Goal: Task Accomplishment & Management: Manage account settings

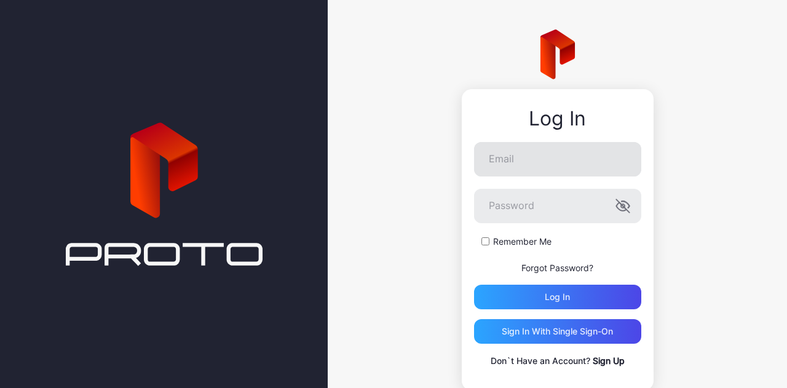
click at [612, 164] on keeper-lock "Open Keeper Popup" at bounding box center [619, 159] width 15 height 15
click at [614, 160] on keeper-lock "Open Keeper Popup" at bounding box center [619, 159] width 15 height 15
click at [563, 162] on input "Email" at bounding box center [557, 159] width 167 height 34
type input "**********"
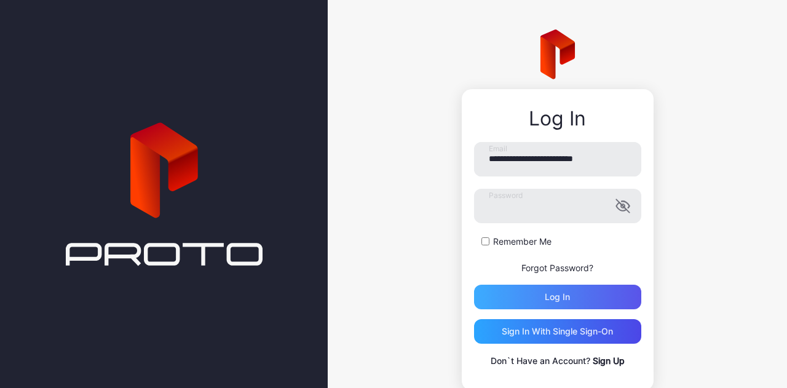
click at [553, 294] on div "Log in" at bounding box center [557, 297] width 25 height 10
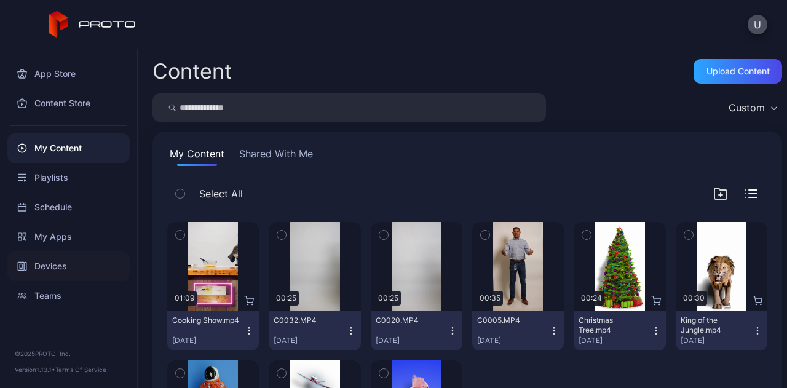
click at [53, 270] on div "Devices" at bounding box center [68, 266] width 122 height 30
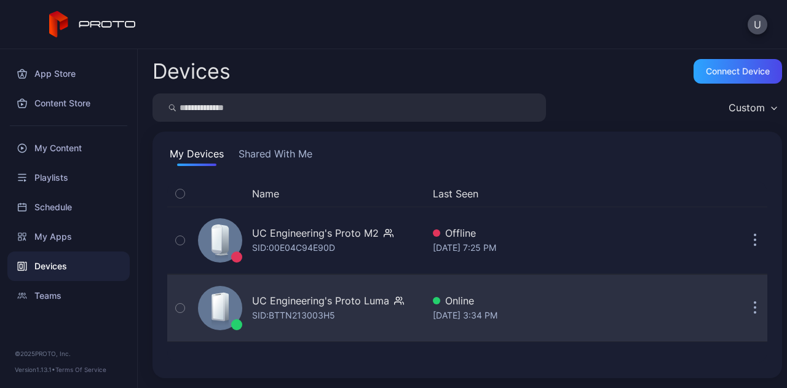
click at [754, 308] on icon "button" at bounding box center [755, 309] width 2 height 2
click at [179, 314] on icon "button" at bounding box center [180, 308] width 9 height 14
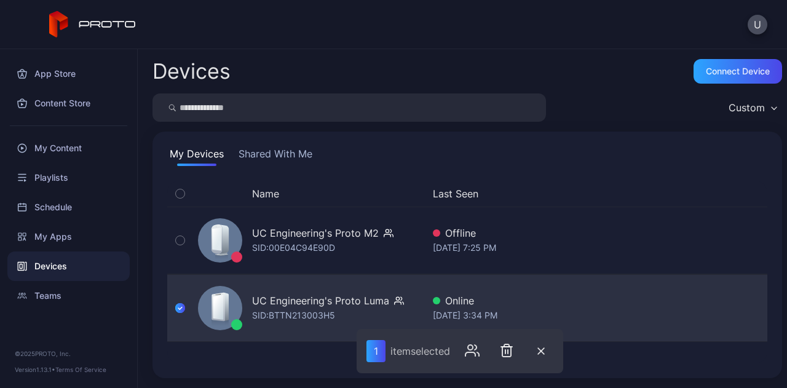
click at [299, 315] on div "SID: BTTN213003H5" at bounding box center [293, 315] width 83 height 15
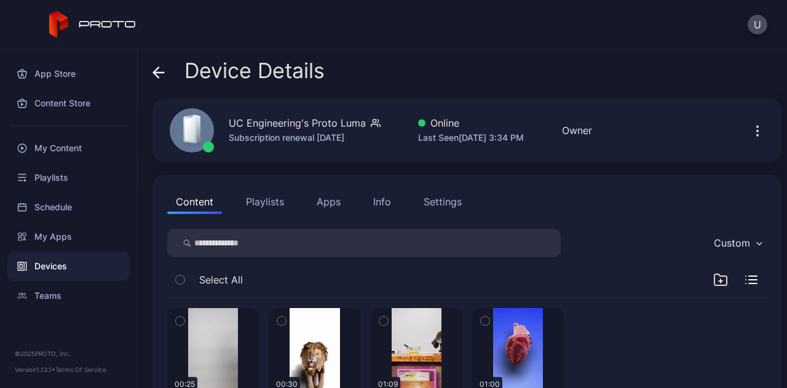
click at [387, 197] on div "Info" at bounding box center [382, 201] width 18 height 15
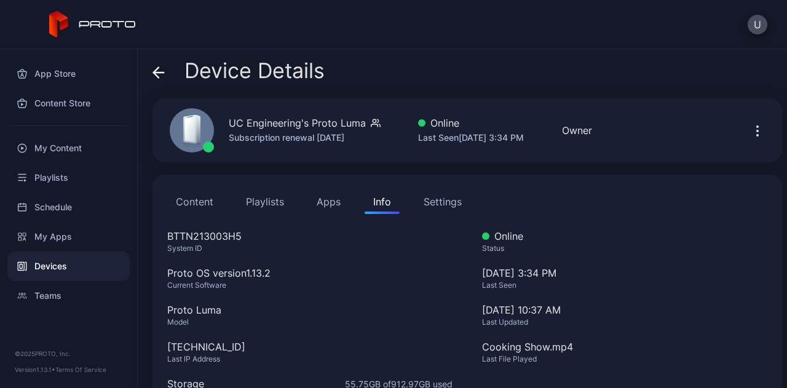
click at [424, 206] on div "Settings" at bounding box center [443, 201] width 38 height 15
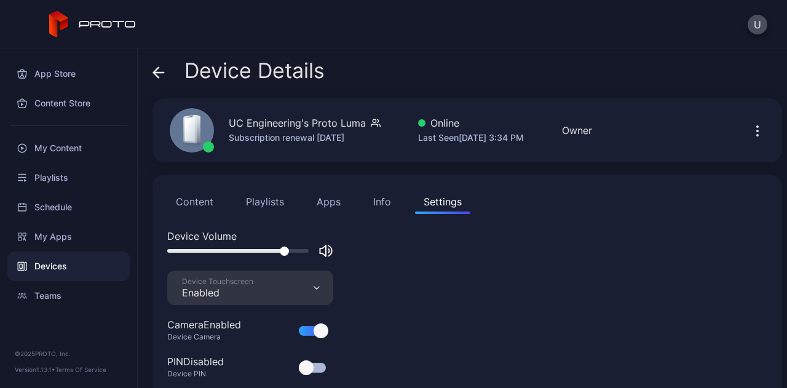
scroll to position [27, 0]
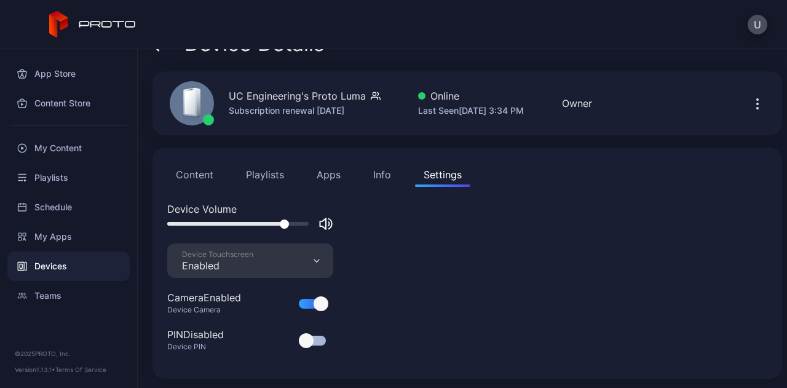
click at [379, 175] on div "Info" at bounding box center [382, 174] width 18 height 15
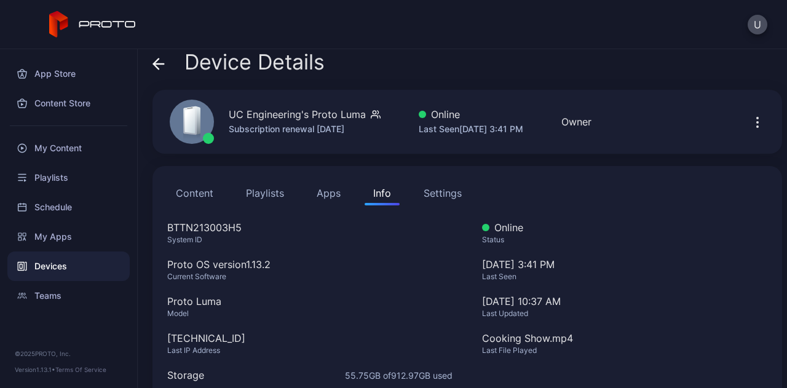
scroll to position [6, 0]
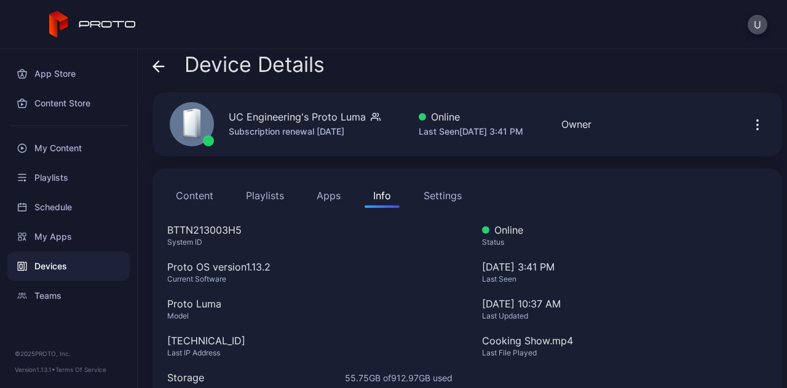
click at [750, 120] on icon "button" at bounding box center [757, 124] width 15 height 15
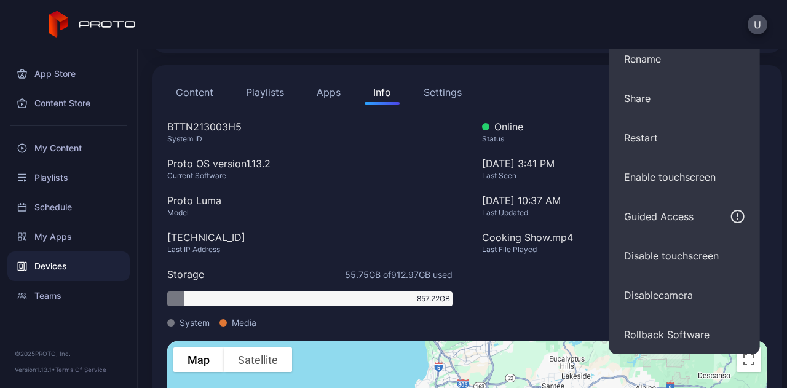
scroll to position [101, 0]
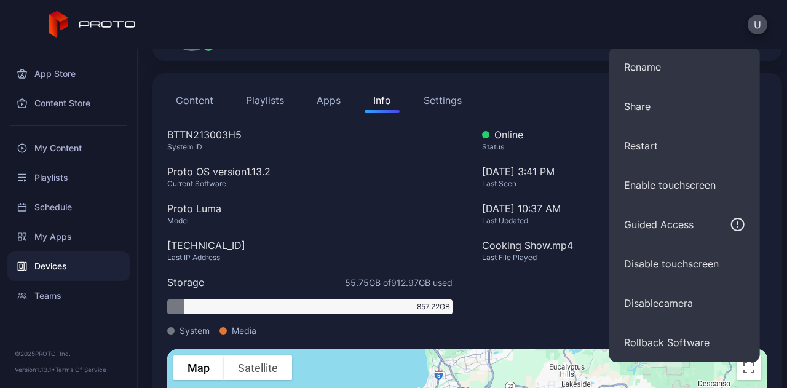
click at [508, 213] on div "[DATE] 10:37 AM" at bounding box center [624, 208] width 285 height 15
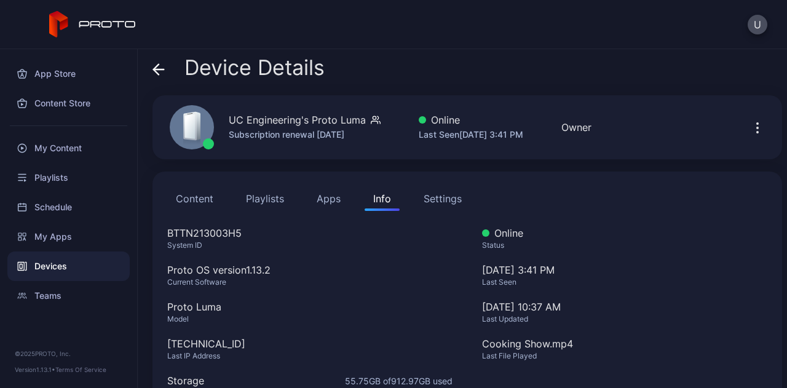
scroll to position [0, 0]
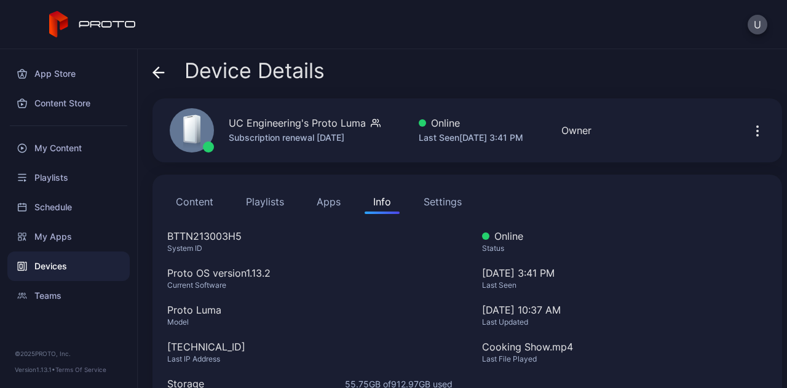
click at [280, 210] on button "Playlists" at bounding box center [264, 201] width 55 height 25
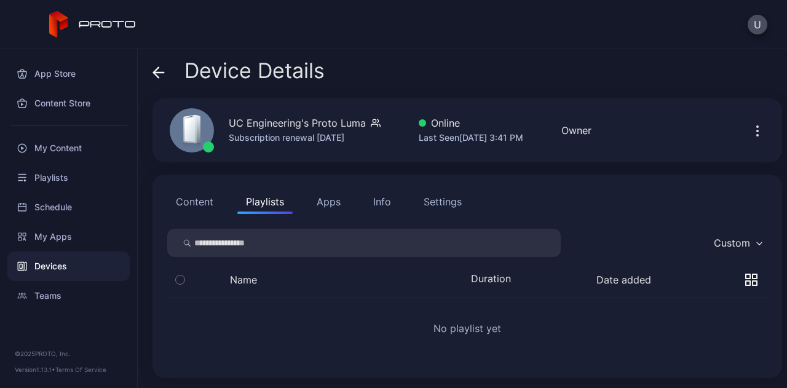
click at [327, 205] on button "Apps" at bounding box center [328, 201] width 41 height 25
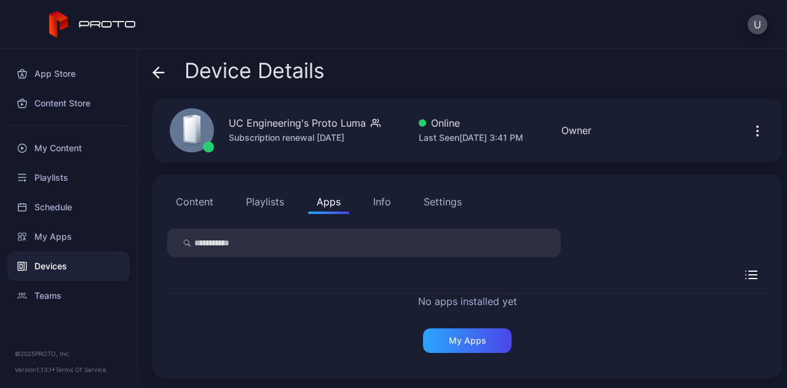
click at [204, 212] on button "Content" at bounding box center [194, 201] width 55 height 25
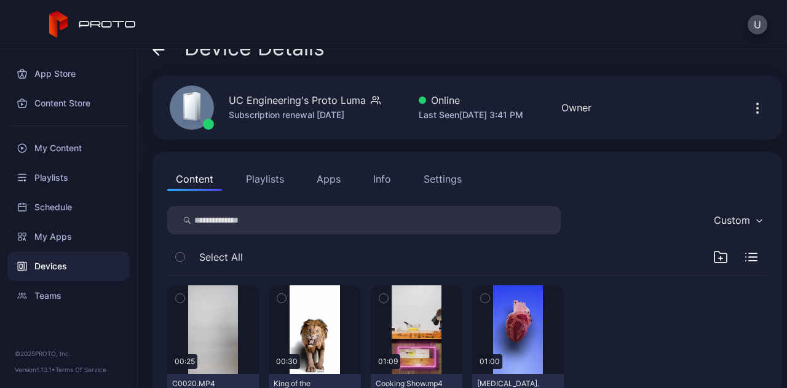
scroll to position [30, 0]
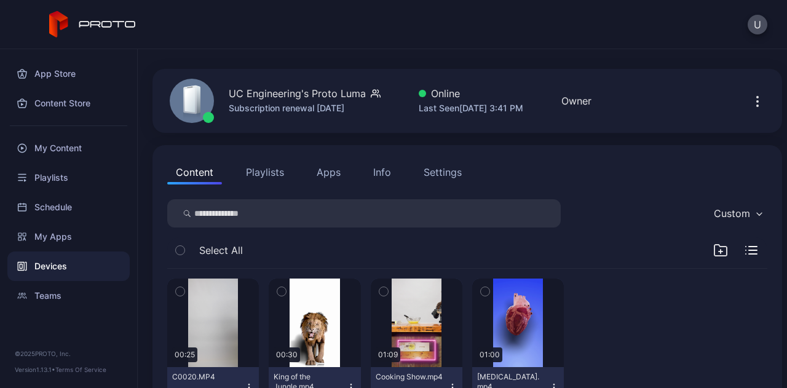
click at [327, 173] on button "Apps" at bounding box center [328, 172] width 41 height 25
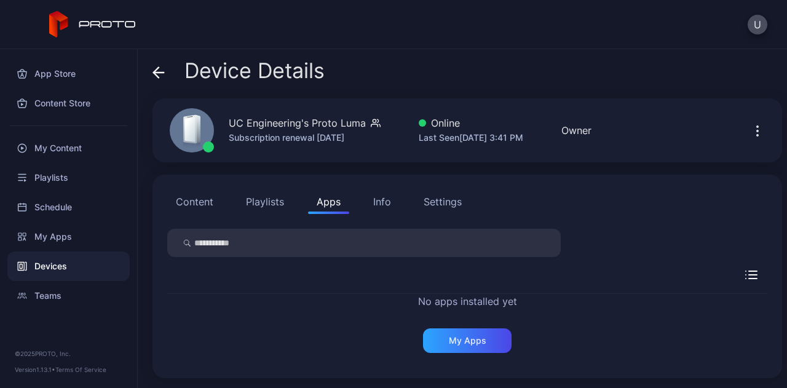
click at [374, 128] on icon "button" at bounding box center [376, 123] width 10 height 12
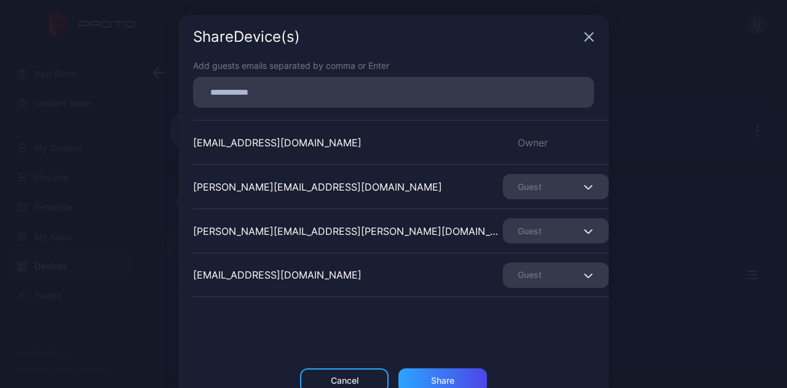
click at [584, 37] on icon "button" at bounding box center [589, 37] width 10 height 10
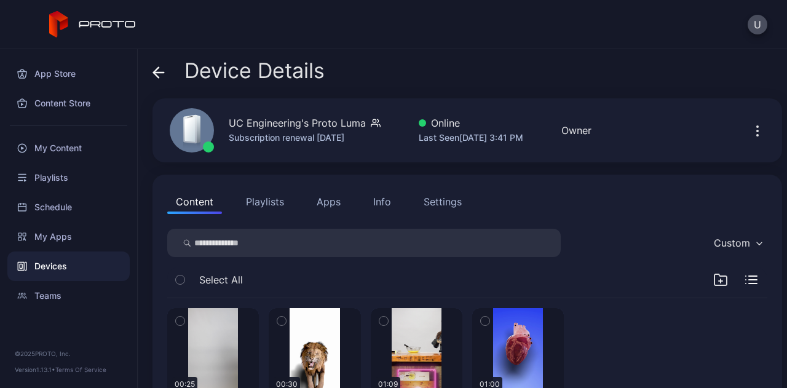
click at [388, 205] on div "Info" at bounding box center [382, 201] width 18 height 15
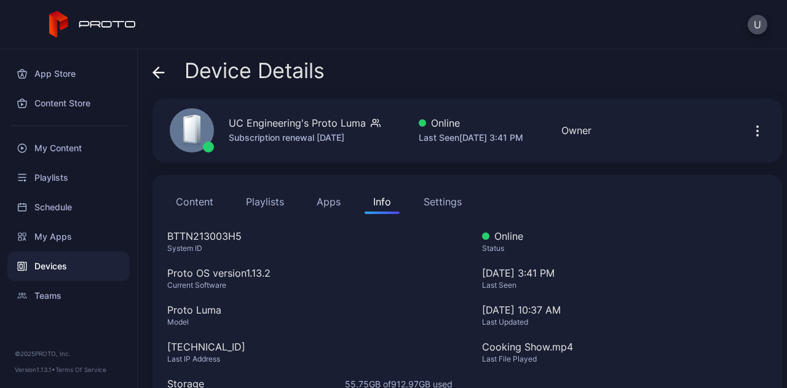
click at [441, 198] on div "Settings" at bounding box center [443, 201] width 38 height 15
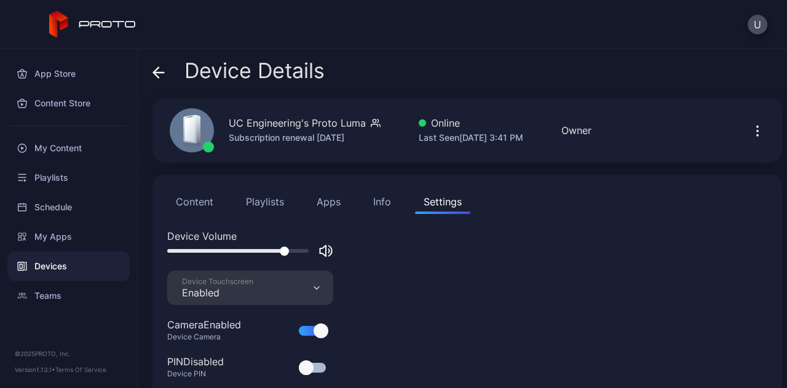
click at [291, 134] on div "Subscription renewal [DATE]" at bounding box center [305, 137] width 152 height 15
click at [750, 137] on icon "button" at bounding box center [757, 131] width 15 height 15
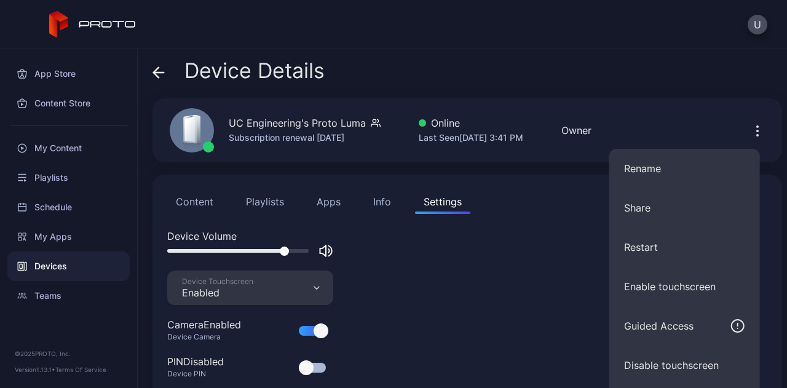
click at [69, 264] on div "Devices" at bounding box center [68, 266] width 122 height 30
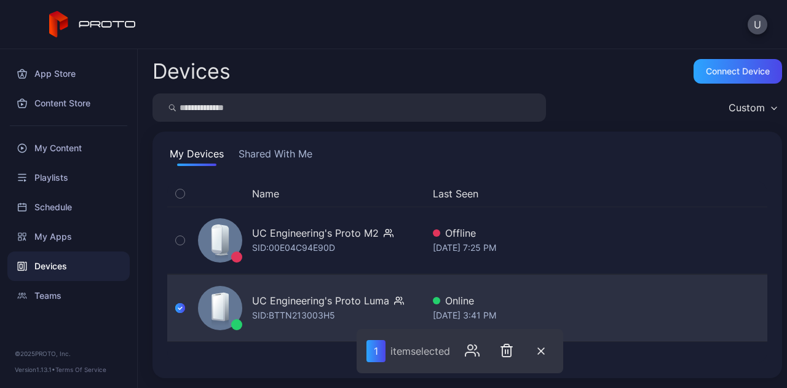
click at [328, 304] on div "UC Engineering's Proto Luma" at bounding box center [320, 300] width 137 height 15
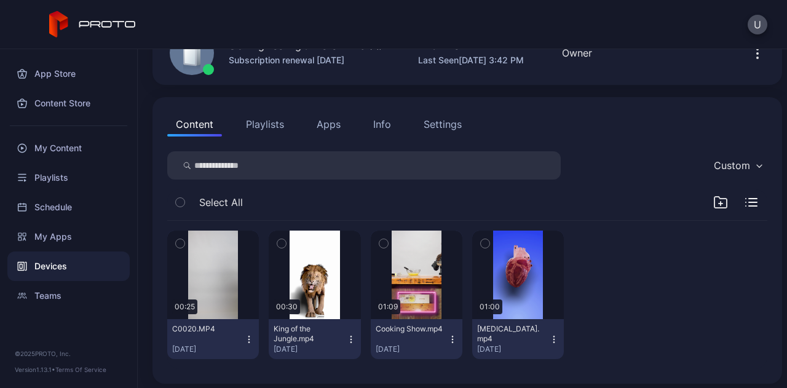
scroll to position [82, 0]
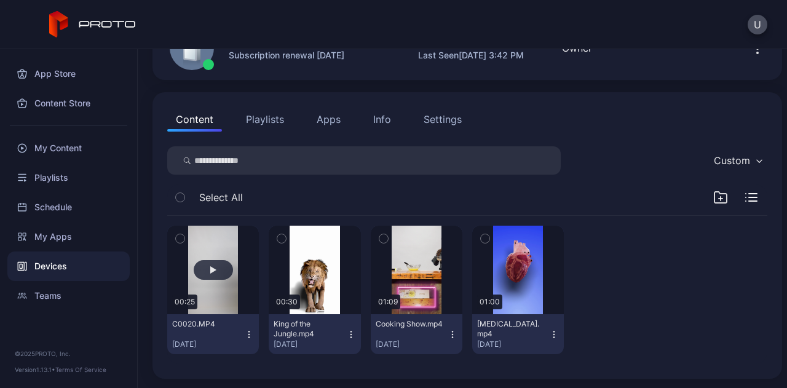
click at [199, 288] on button "button" at bounding box center [213, 270] width 92 height 89
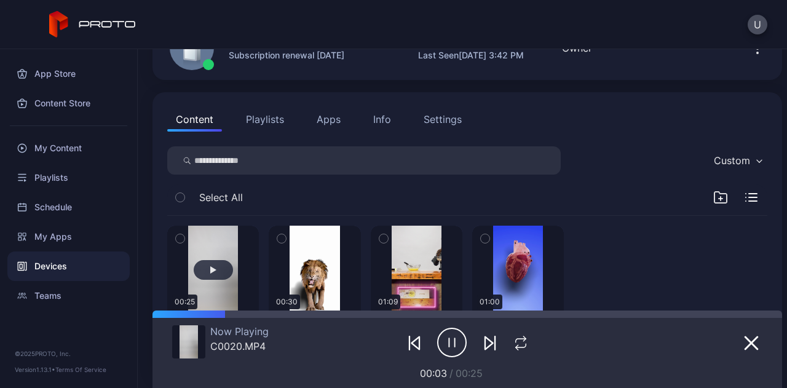
click at [449, 341] on icon "button" at bounding box center [452, 342] width 30 height 31
click at [738, 360] on div "Now Playing C0020.MP4 00:03 / 00:25" at bounding box center [467, 349] width 590 height 63
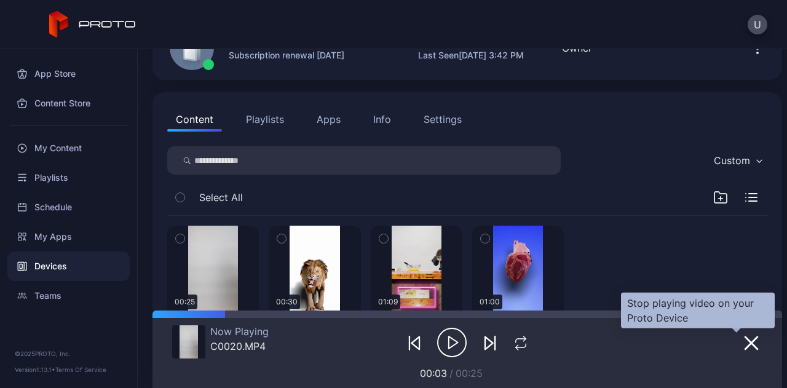
click at [744, 350] on icon "button" at bounding box center [751, 343] width 15 height 15
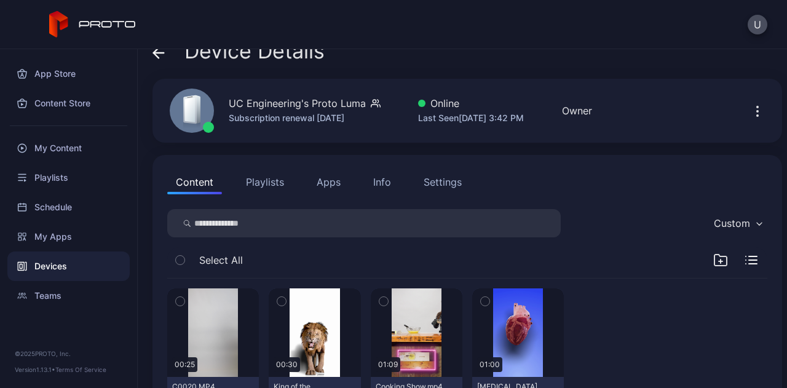
scroll to position [0, 0]
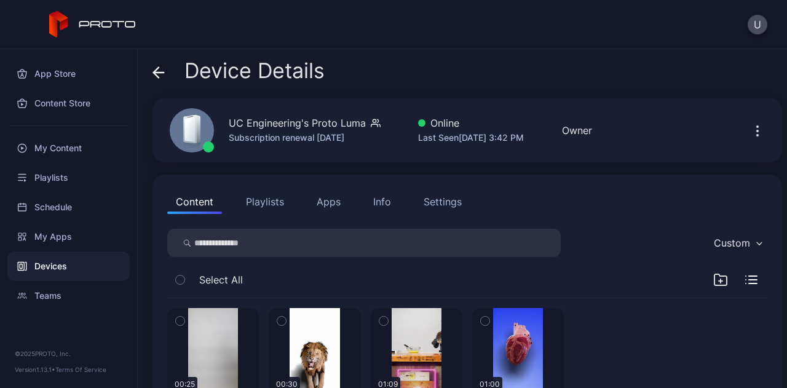
click at [748, 129] on button "button" at bounding box center [758, 130] width 20 height 25
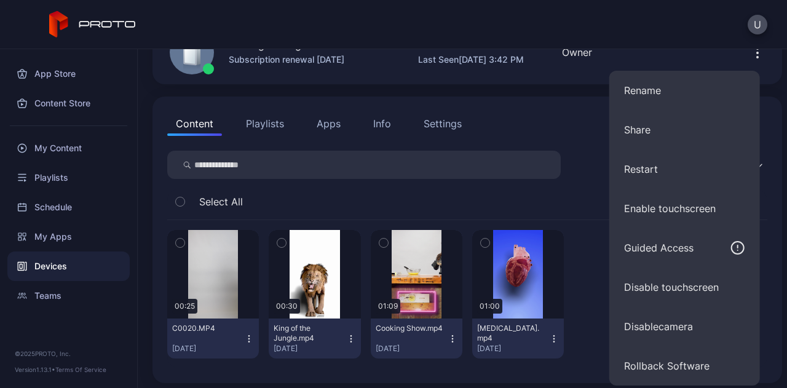
scroll to position [82, 0]
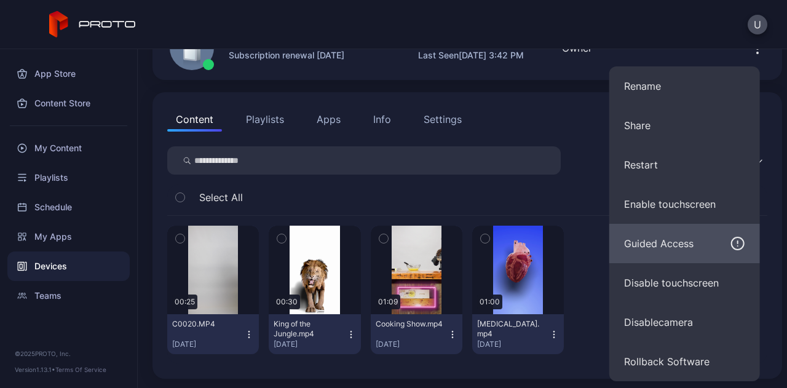
click at [684, 247] on div "Guided Access" at bounding box center [658, 243] width 69 height 15
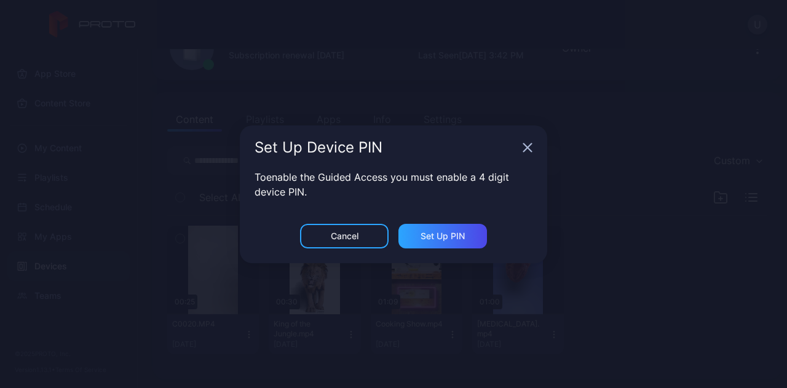
click at [541, 150] on div "Set Up Device PIN" at bounding box center [393, 147] width 307 height 44
click at [526, 143] on icon "button" at bounding box center [528, 148] width 10 height 10
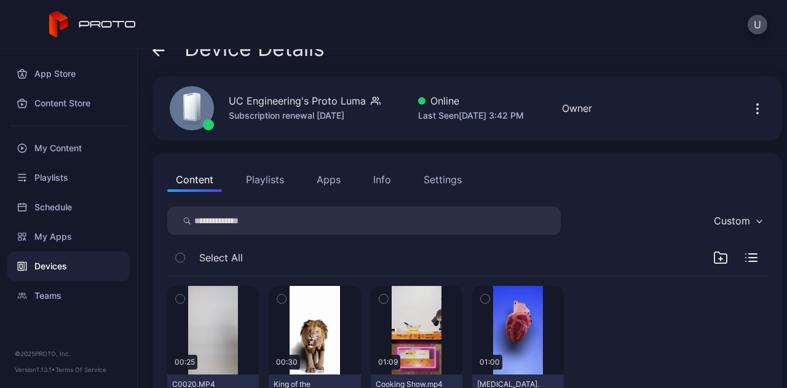
scroll to position [22, 0]
click at [460, 181] on div "Settings" at bounding box center [443, 180] width 38 height 15
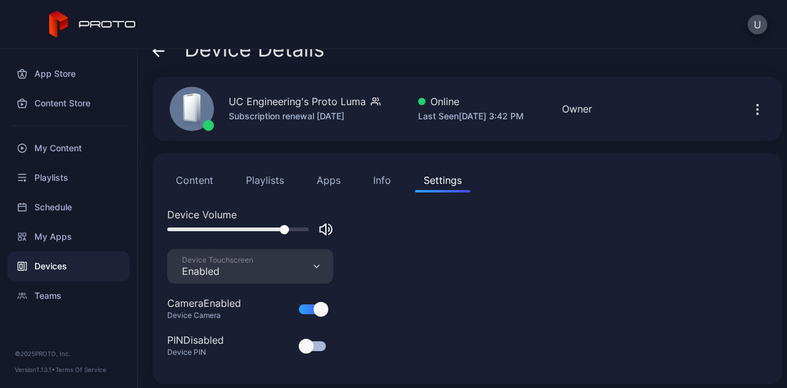
scroll to position [27, 0]
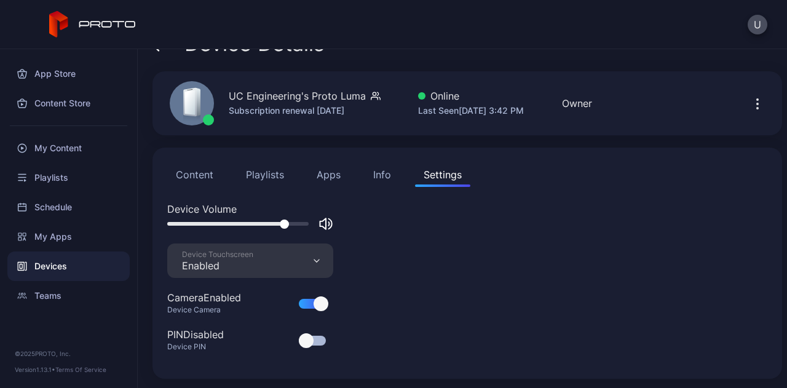
click at [307, 277] on div "Device Touchscreen Enabled" at bounding box center [250, 260] width 166 height 34
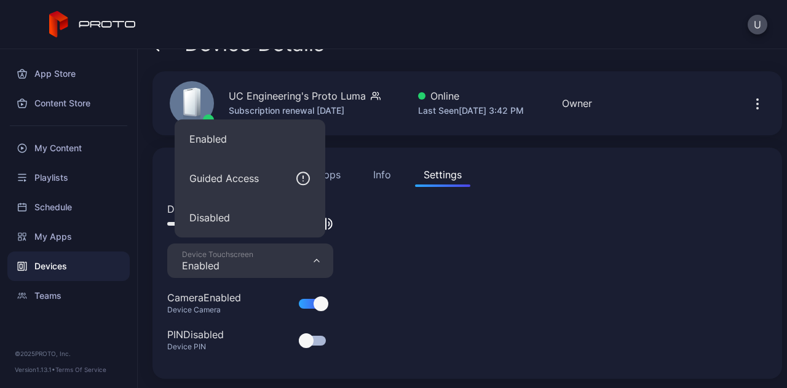
click at [580, 278] on div "Device Volume Device Touchscreen Enabled Camera Enabled Device Camera PIN Disab…" at bounding box center [467, 283] width 600 height 162
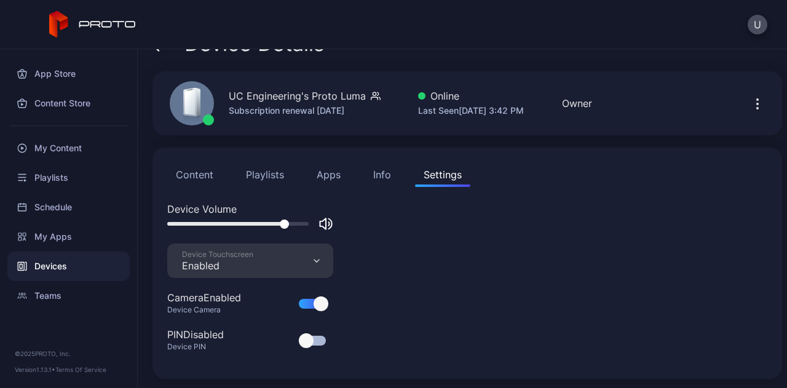
click at [333, 269] on div "Device Touchscreen Enabled" at bounding box center [250, 260] width 166 height 34
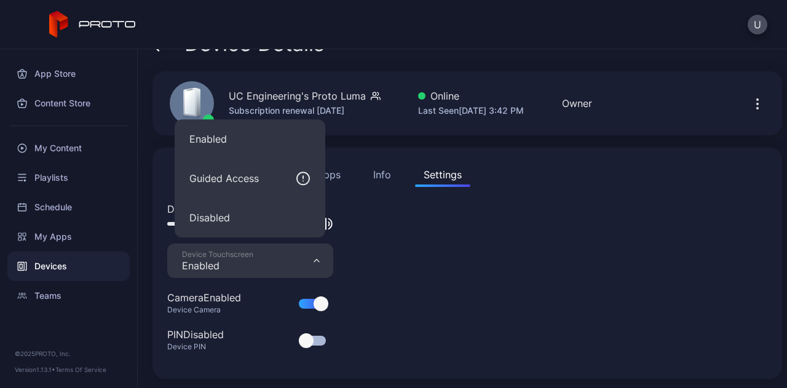
click at [569, 246] on div "Device Volume Device Touchscreen Enabled Camera Enabled Device Camera PIN Disab…" at bounding box center [467, 283] width 600 height 162
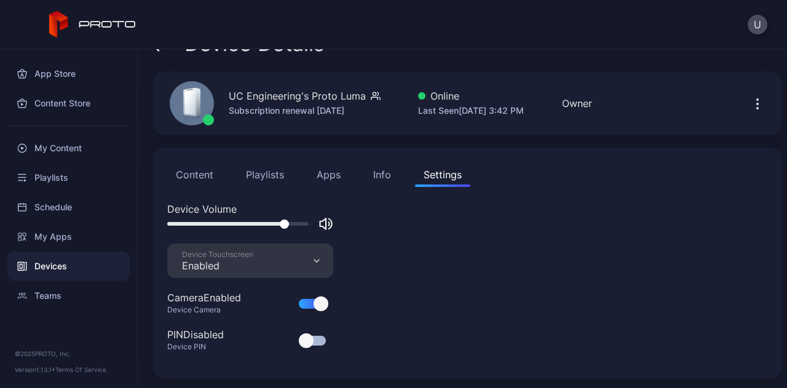
scroll to position [0, 0]
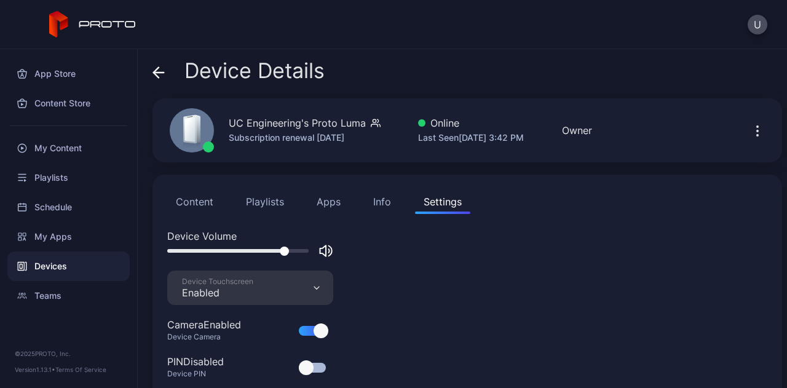
click at [382, 213] on button "Info" at bounding box center [382, 201] width 35 height 25
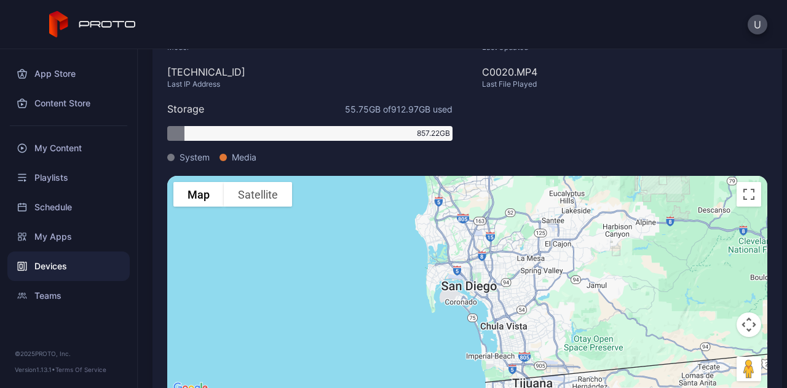
scroll to position [275, 0]
